Goal: Navigation & Orientation: Go to known website

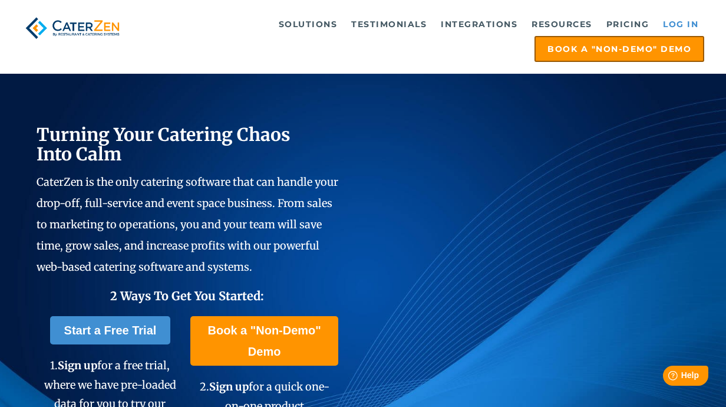
click at [677, 18] on link "Log in" at bounding box center [680, 24] width 47 height 24
click at [673, 29] on link "Log in" at bounding box center [680, 24] width 47 height 24
click at [682, 23] on link "Log in" at bounding box center [680, 24] width 47 height 24
